Goal: Information Seeking & Learning: Find specific fact

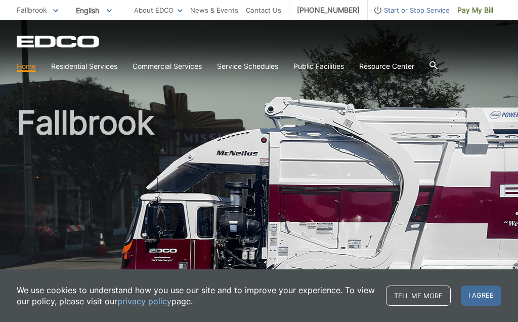
click at [232, 40] on div "EDCO Logo" at bounding box center [259, 41] width 485 height 12
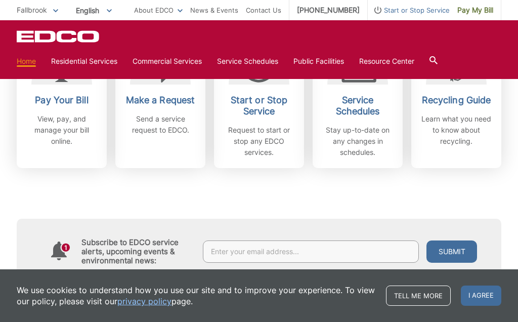
scroll to position [341, 0]
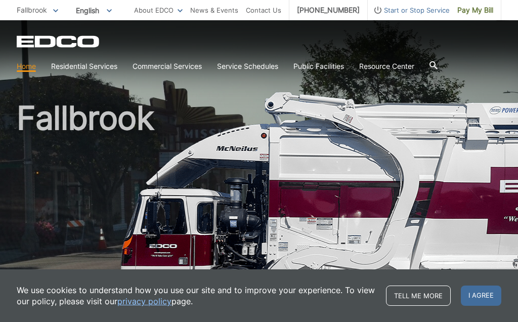
scroll to position [6, 0]
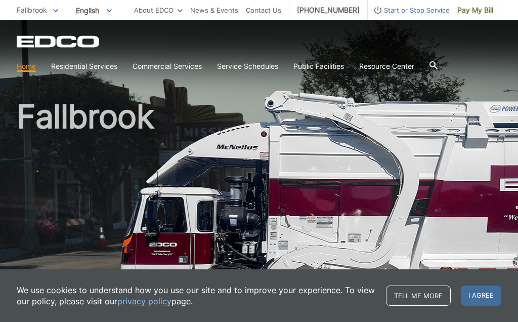
click at [423, 306] on link "Tell me more" at bounding box center [418, 295] width 65 height 20
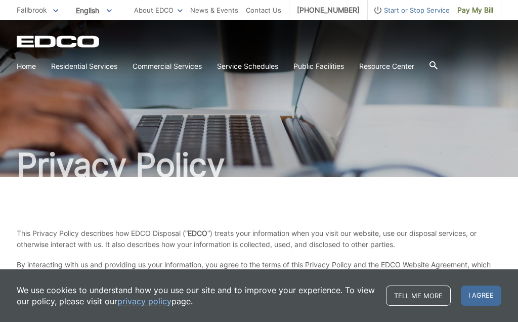
click at [438, 67] on icon at bounding box center [434, 65] width 8 height 8
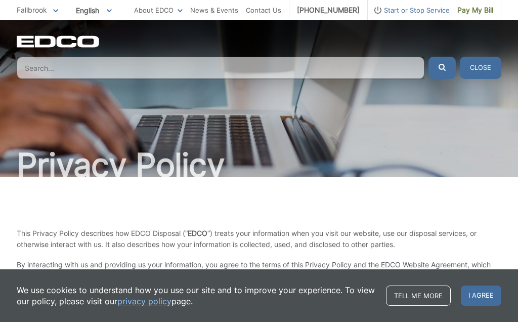
click at [89, 70] on input "Search" at bounding box center [221, 68] width 408 height 22
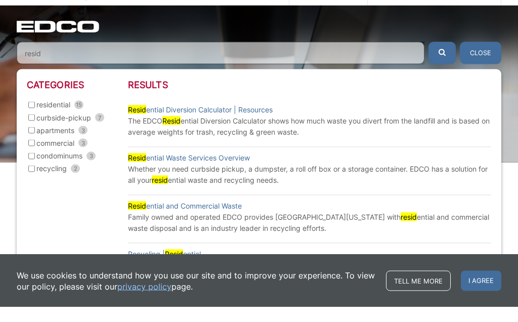
type input "resi"
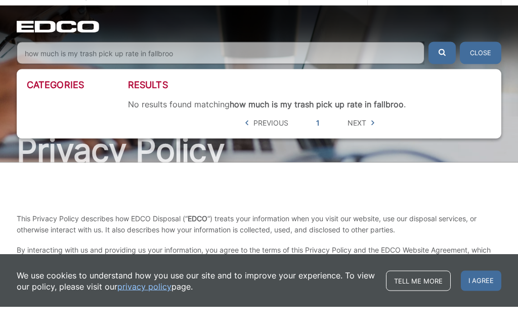
type input "how much is my trash pick up rate in fallbrook"
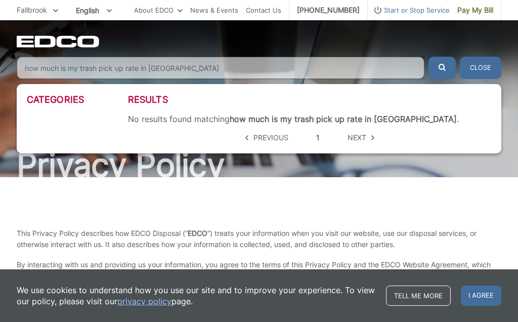
click at [489, 67] on button "Close" at bounding box center [481, 68] width 42 height 22
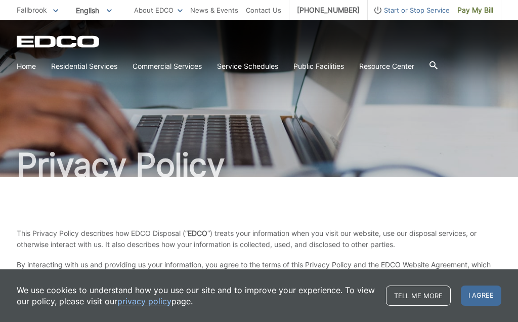
click at [254, 70] on link "Service Schedules" at bounding box center [247, 66] width 61 height 11
